Goal: Task Accomplishment & Management: Complete application form

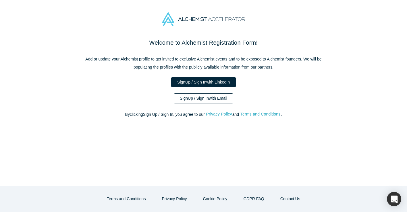
click at [206, 99] on link "Sign Up / Sign In with Email" at bounding box center [204, 98] width 60 height 10
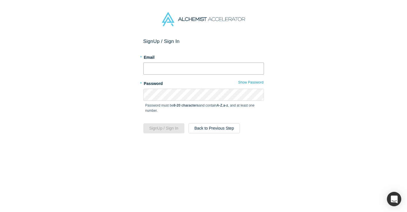
click at [166, 73] on input "text" at bounding box center [203, 68] width 121 height 12
click at [159, 70] on input "text" at bounding box center [203, 68] width 121 height 12
paste input "[PERSON_NAME][EMAIL_ADDRESS][DOMAIN_NAME]"
type input "[PERSON_NAME][EMAIL_ADDRESS][DOMAIN_NAME]"
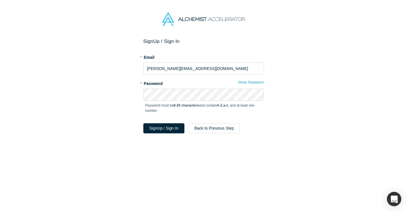
click at [180, 99] on form "Sign Up / Sign In * Email [PERSON_NAME][EMAIL_ADDRESS][DOMAIN_NAME] * Password …" at bounding box center [203, 85] width 121 height 95
click at [167, 125] on button "Sign Up / Sign In" at bounding box center [163, 128] width 41 height 10
